Goal: Task Accomplishment & Management: Use online tool/utility

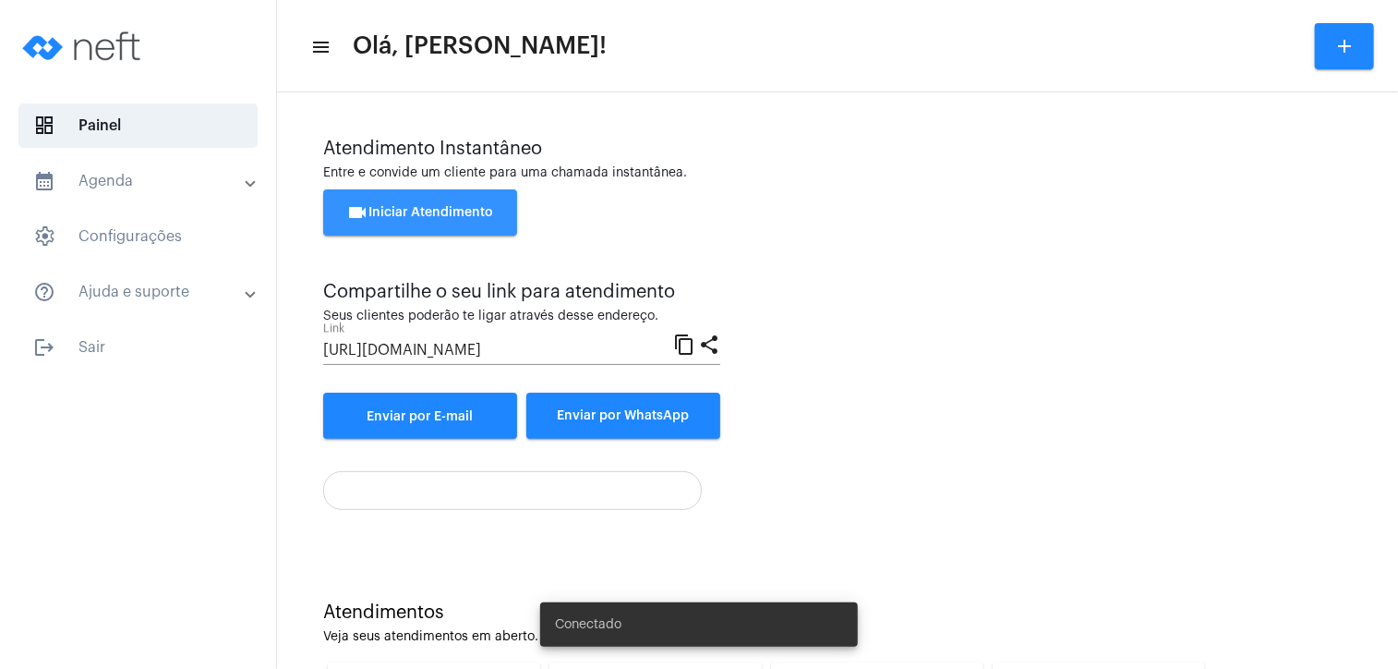
click at [473, 206] on span "videocam Iniciar Atendimento" at bounding box center [420, 212] width 147 height 13
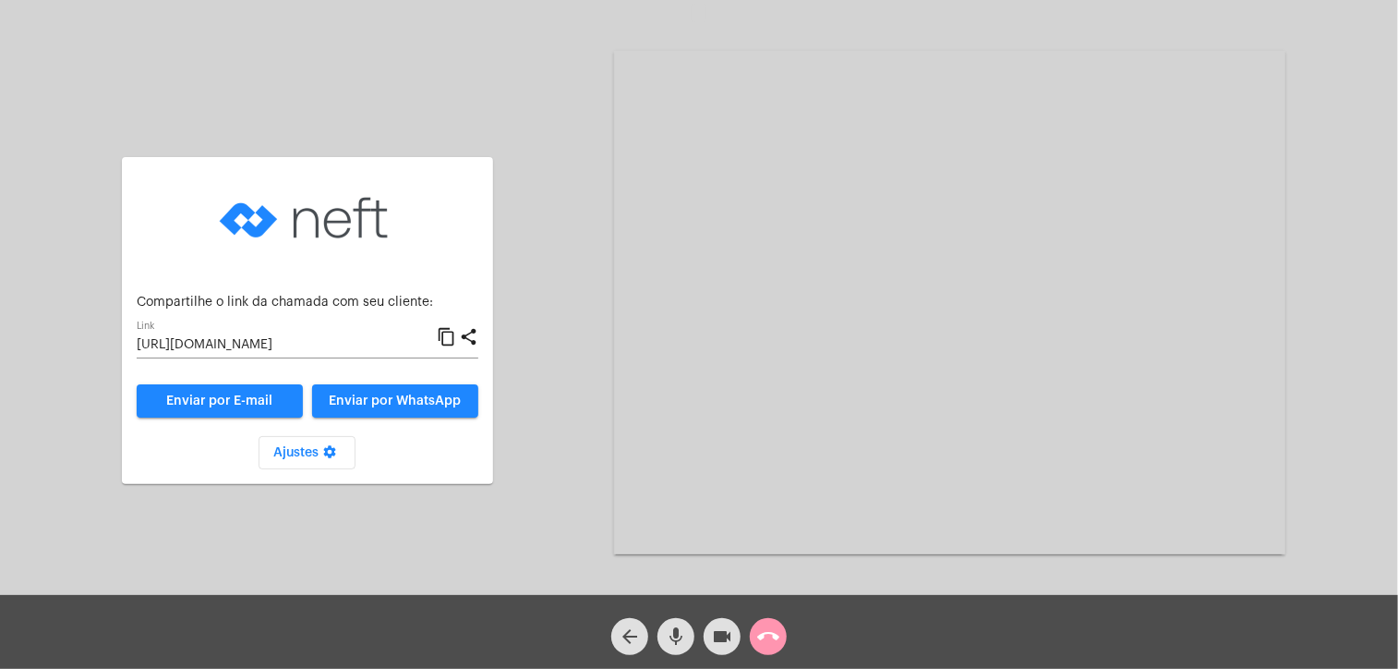
click at [447, 339] on mat-icon "content_copy" at bounding box center [446, 337] width 19 height 22
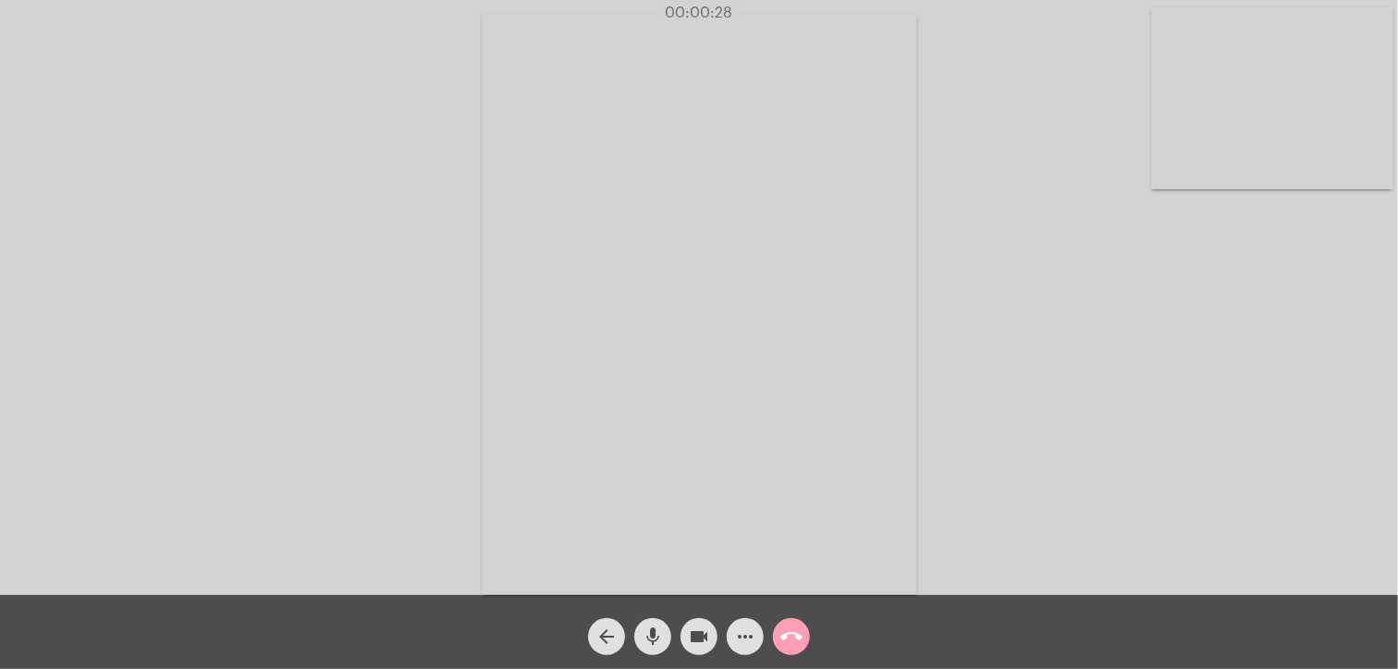
click at [792, 625] on mat-icon "call_end" at bounding box center [791, 636] width 22 height 22
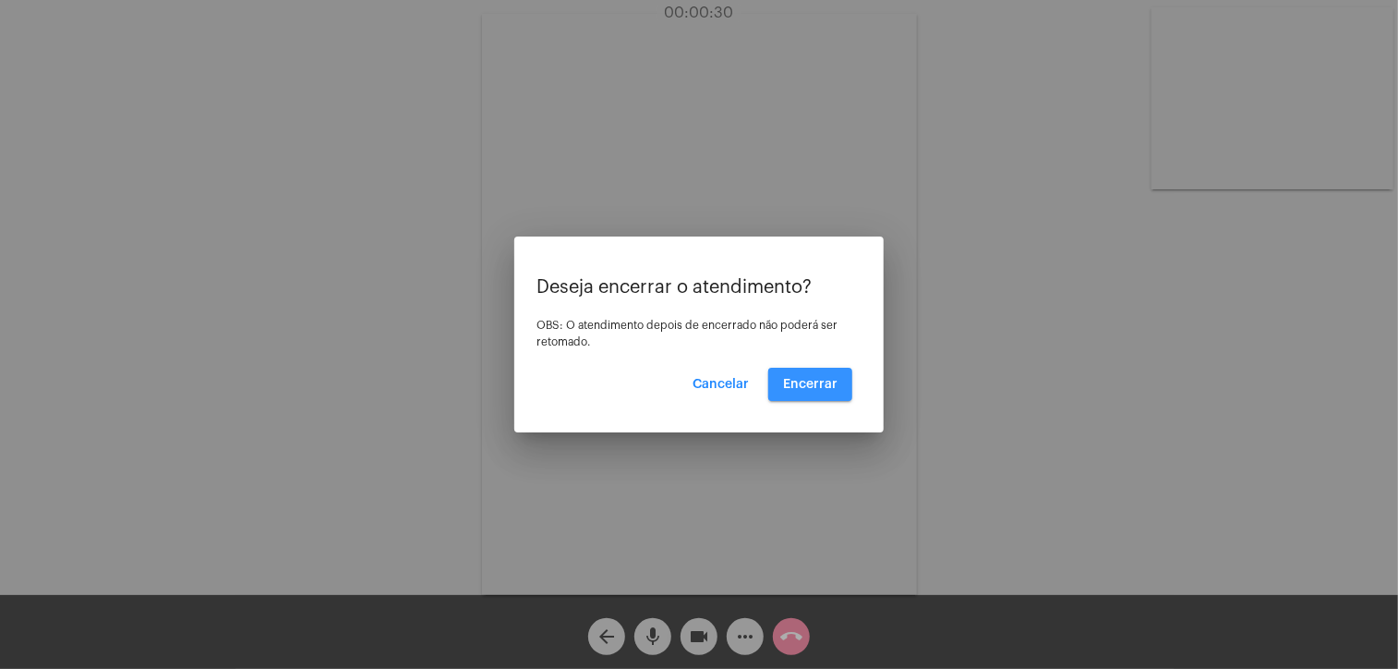
click at [831, 376] on button "Encerrar" at bounding box center [810, 384] width 84 height 33
